Goal: Find specific page/section: Find specific page/section

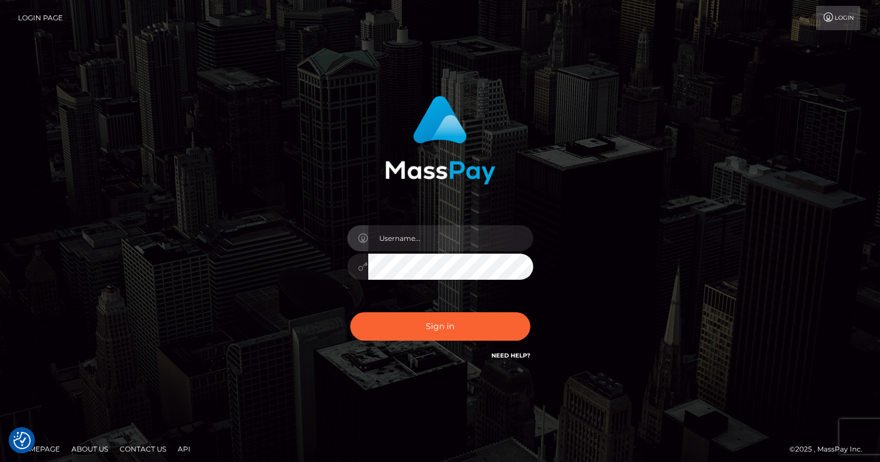
type input "oli.fanvue"
click at [415, 233] on input "text" at bounding box center [450, 238] width 165 height 26
type input "oli.fanvue"
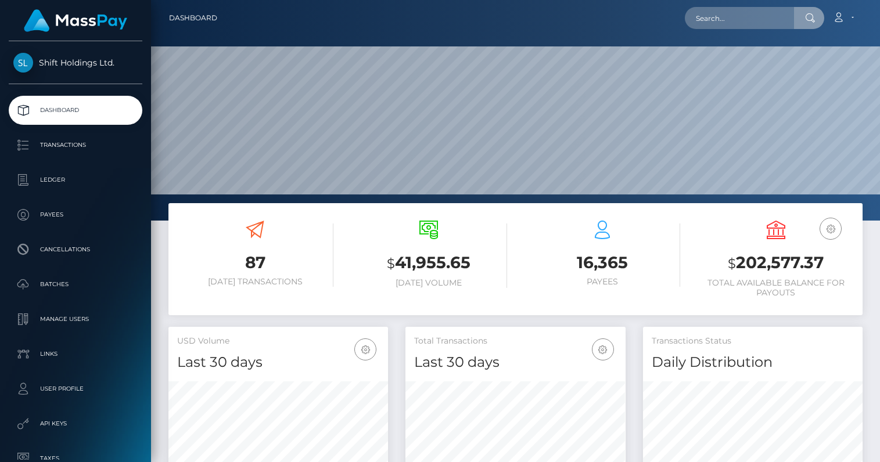
click at [731, 12] on input "text" at bounding box center [739, 18] width 109 height 22
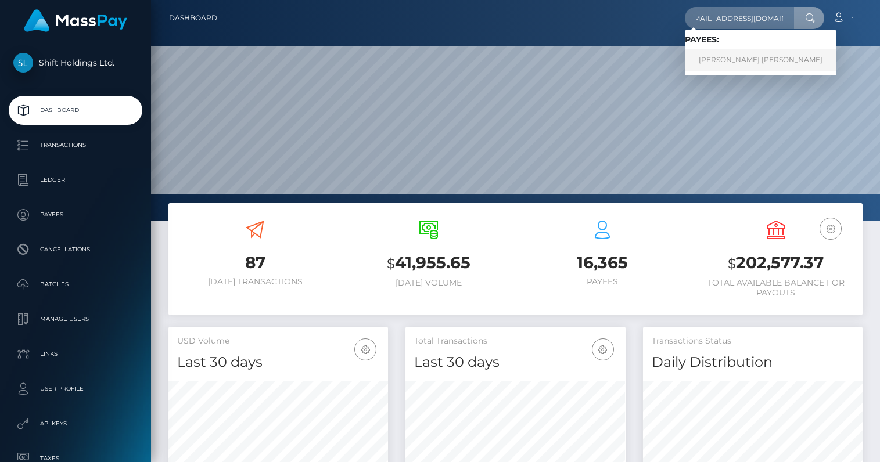
type input "[EMAIL_ADDRESS][DOMAIN_NAME]"
click at [719, 60] on link "ALBERTO BLAZQUEZ GUZMAN" at bounding box center [761, 59] width 152 height 21
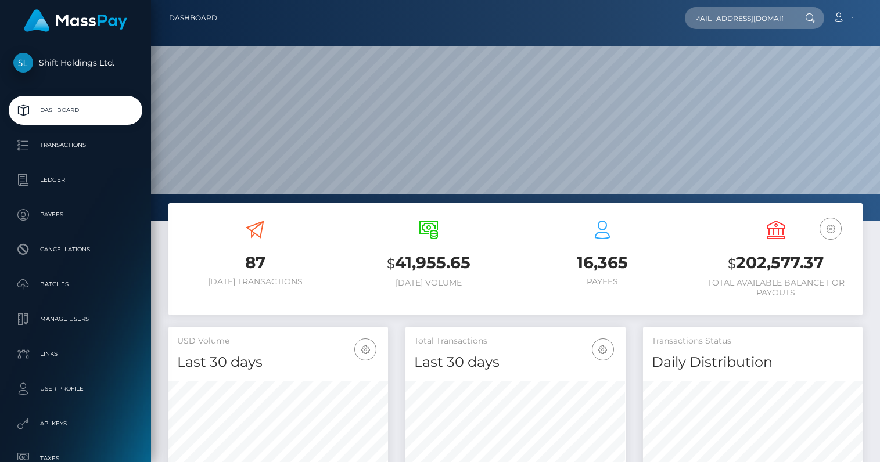
scroll to position [0, 0]
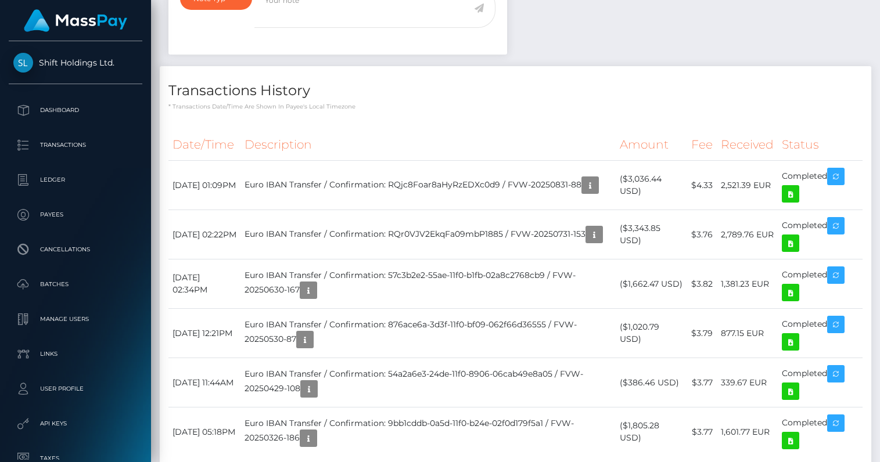
scroll to position [486, 0]
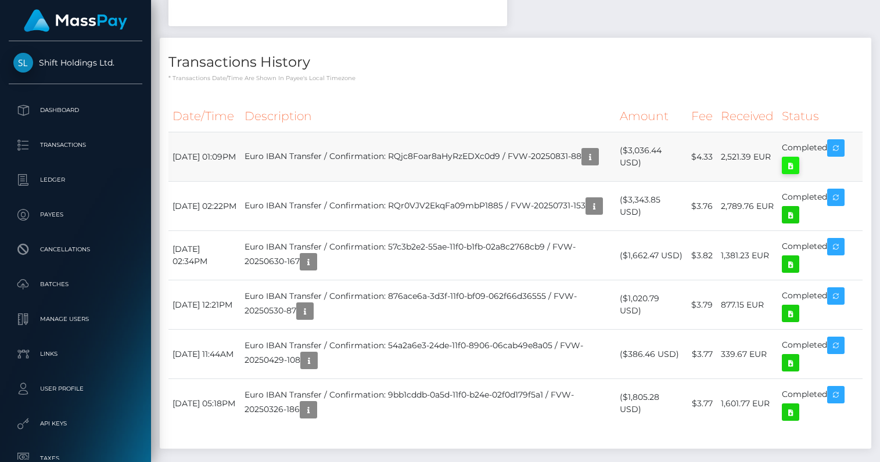
click at [795, 161] on icon at bounding box center [790, 166] width 14 height 15
